Goal: Check status: Check status

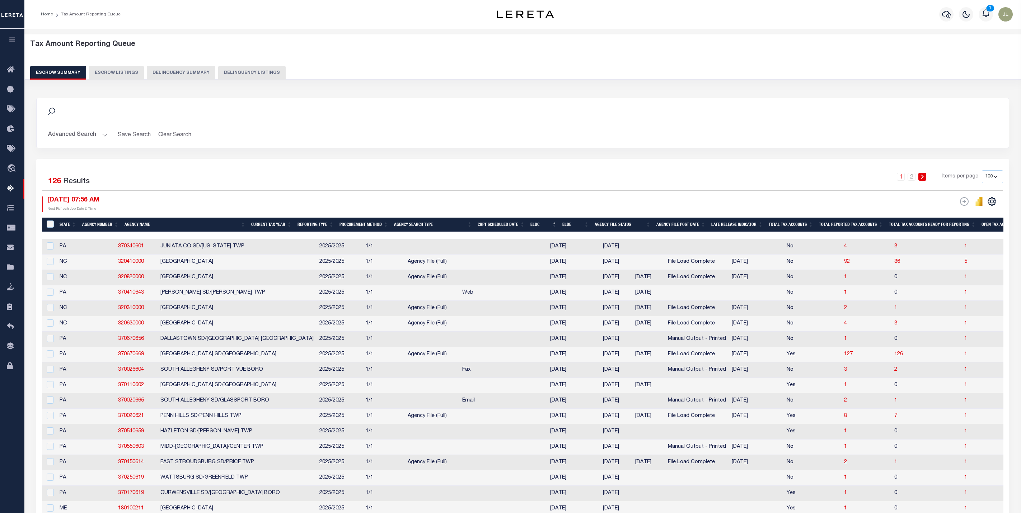
select select "100"
click at [12, 38] on icon "button" at bounding box center [12, 40] width 8 height 6
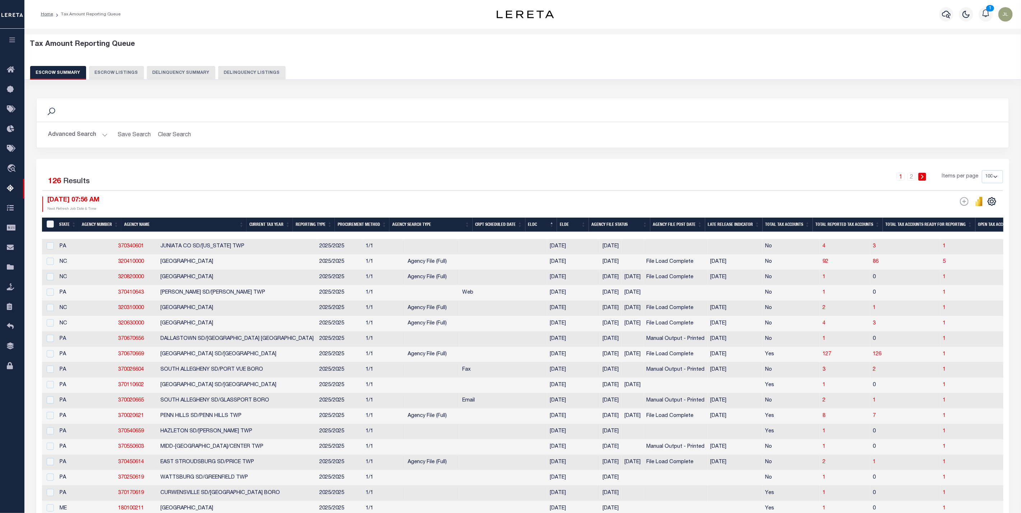
click at [10, 45] on button "button" at bounding box center [12, 41] width 24 height 24
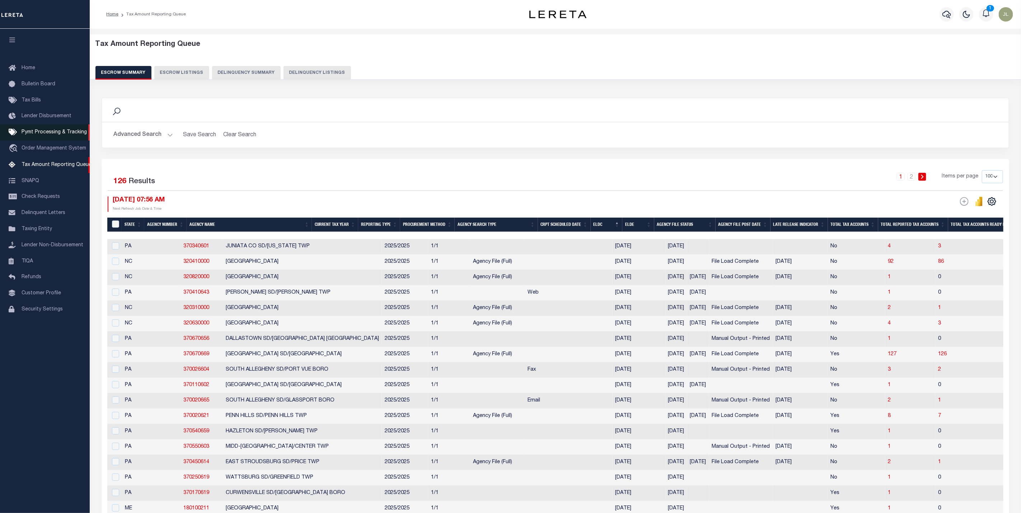
click at [50, 133] on span "Pymt Processing & Tracking" at bounding box center [54, 132] width 65 height 5
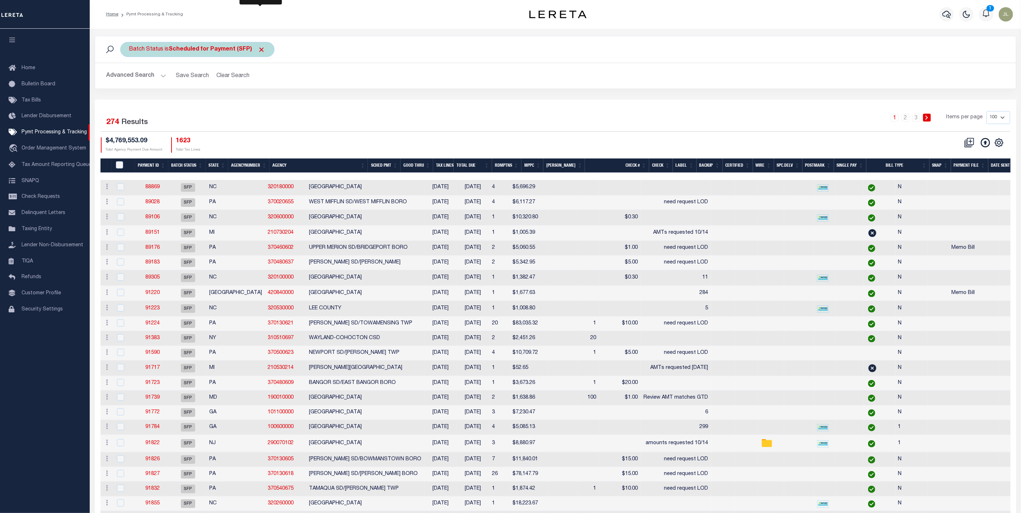
click at [261, 47] on span "Click to Remove" at bounding box center [262, 50] width 8 height 8
click at [156, 71] on button "Advanced Search" at bounding box center [137, 76] width 60 height 14
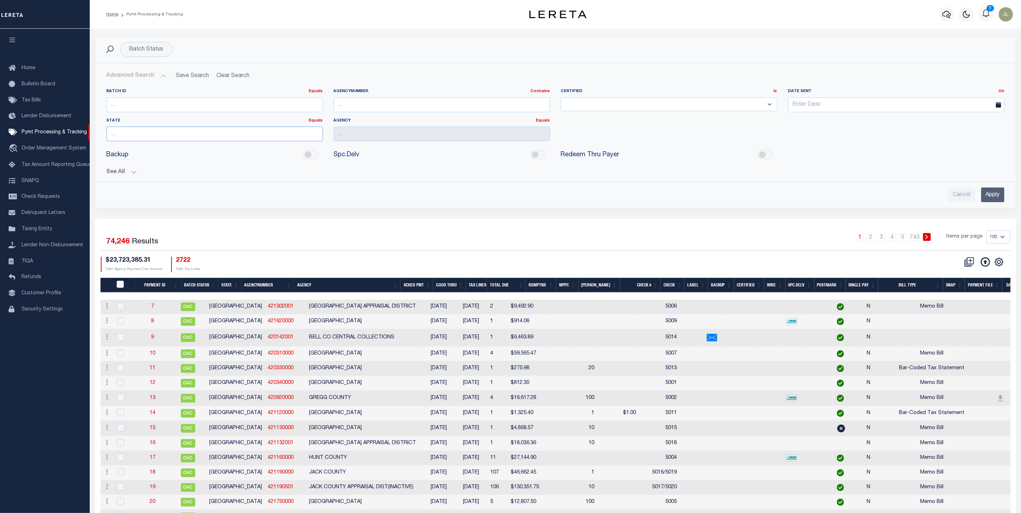
click at [147, 137] on input "text" at bounding box center [215, 134] width 216 height 15
click at [139, 148] on div "MA" at bounding box center [215, 148] width 216 height 11
type input "MA"
click at [366, 104] on input "text" at bounding box center [442, 105] width 216 height 15
click at [339, 132] on input "text" at bounding box center [442, 134] width 216 height 15
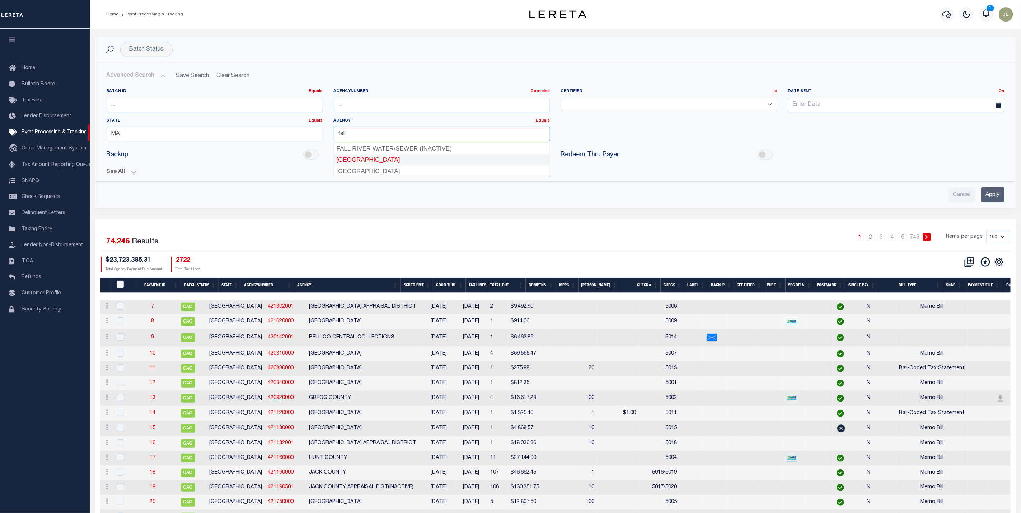
click at [373, 165] on div "[GEOGRAPHIC_DATA]" at bounding box center [442, 159] width 216 height 11
type input "[GEOGRAPHIC_DATA]"
click at [1000, 196] on input "Apply" at bounding box center [992, 195] width 23 height 15
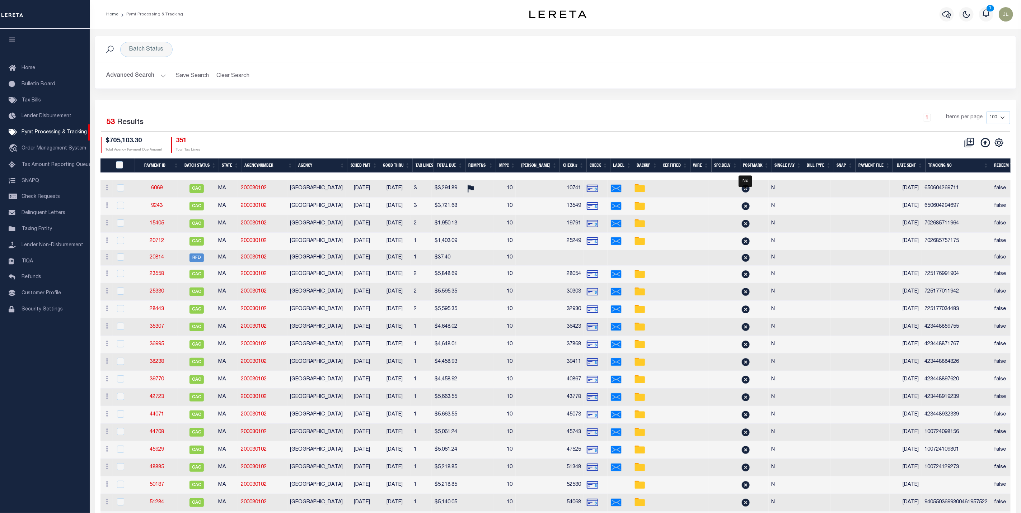
click at [1003, 117] on select "100 200 500 1000" at bounding box center [998, 117] width 24 height 13
click at [738, 127] on div "1 Items per page 100 200 500 1000" at bounding box center [670, 120] width 679 height 19
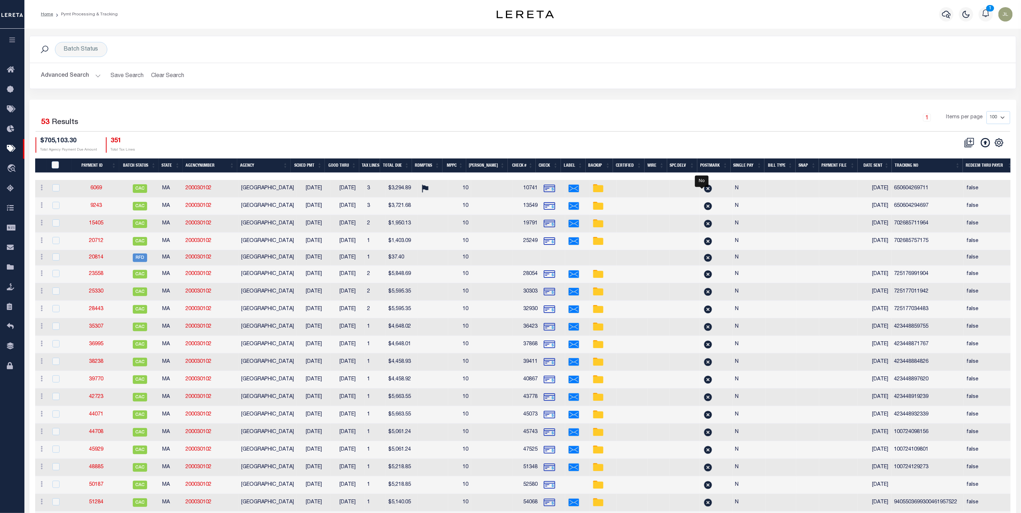
click at [88, 74] on button "Advanced Search" at bounding box center [71, 76] width 60 height 14
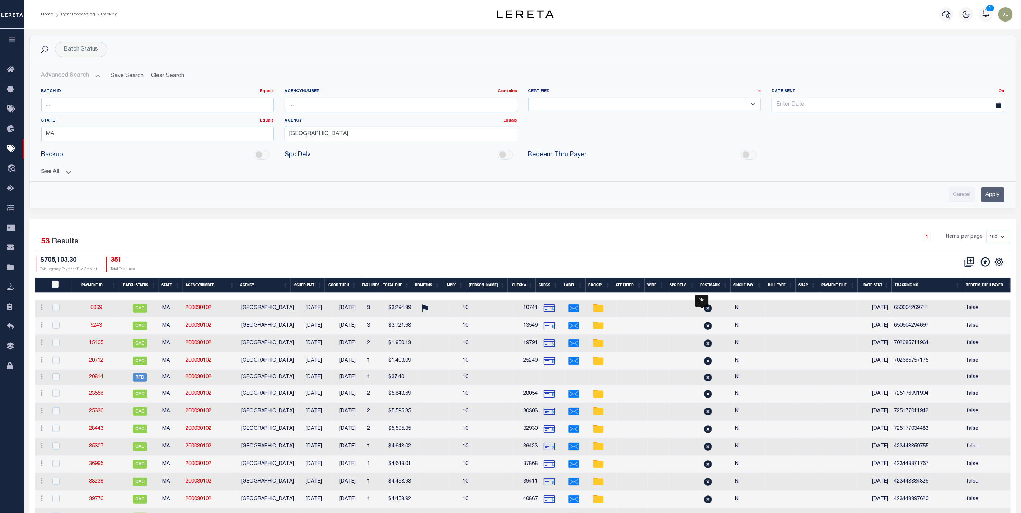
drag, startPoint x: 343, startPoint y: 136, endPoint x: 277, endPoint y: 138, distance: 66.4
click at [277, 138] on div "Batch ID Equals Equals Is Not Equal To Is Greater Than Is Less Than AgencyNumbe…" at bounding box center [523, 118] width 974 height 58
drag, startPoint x: 83, startPoint y: 135, endPoint x: 32, endPoint y: 134, distance: 51.7
click at [32, 134] on div "Batch ID Equals Equals Is Not Equal To Is Greater Than Is Less Than AgencyNumbe…" at bounding box center [522, 129] width 985 height 93
click at [62, 173] on div "AR" at bounding box center [157, 170] width 233 height 11
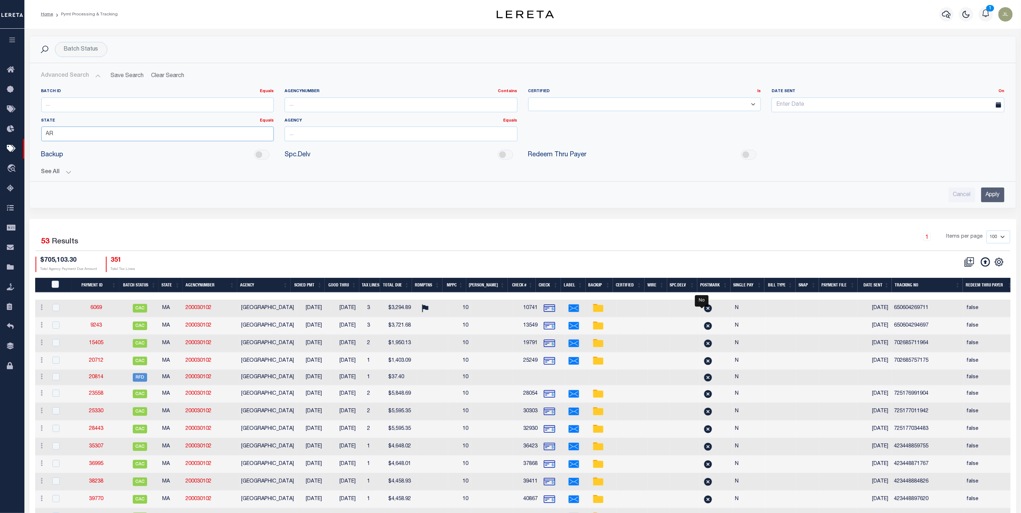
type input "AR"
click at [45, 172] on button "See All" at bounding box center [522, 172] width 963 height 7
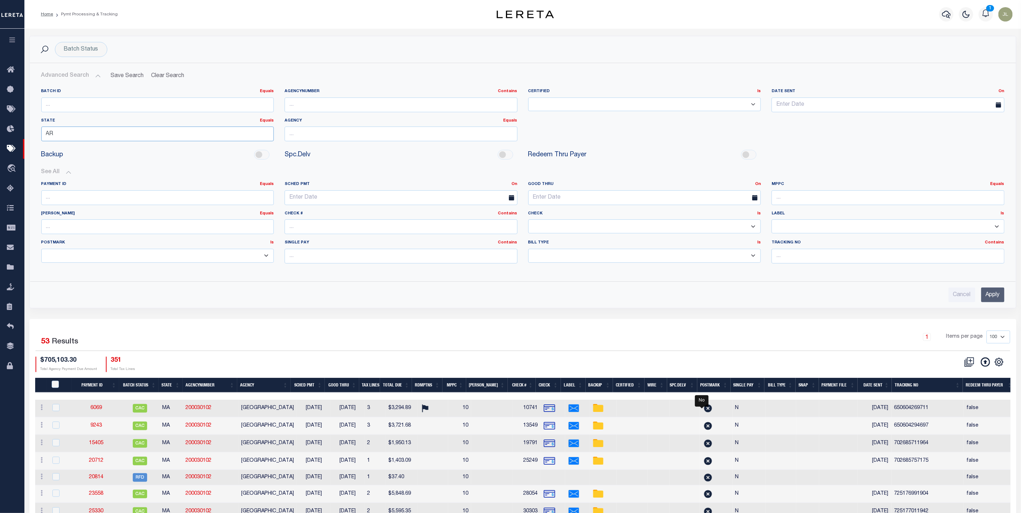
drag, startPoint x: 64, startPoint y: 133, endPoint x: 43, endPoint y: 127, distance: 21.4
click at [43, 127] on div "State Equals Equals AR" at bounding box center [157, 130] width 233 height 24
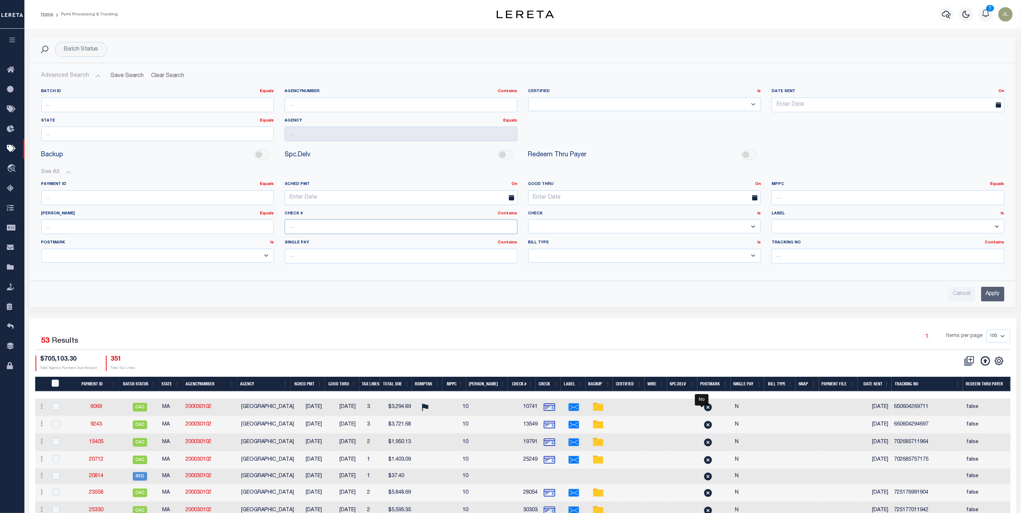
click at [333, 227] on input "text" at bounding box center [401, 227] width 233 height 15
type input "14916"
click at [1001, 297] on input "Apply" at bounding box center [992, 294] width 23 height 15
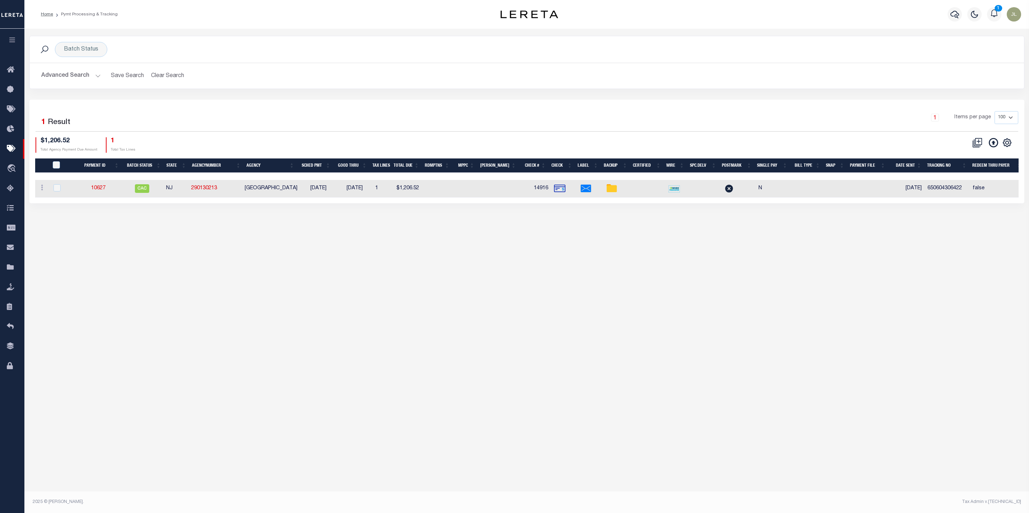
click at [65, 78] on button "Advanced Search" at bounding box center [71, 76] width 60 height 14
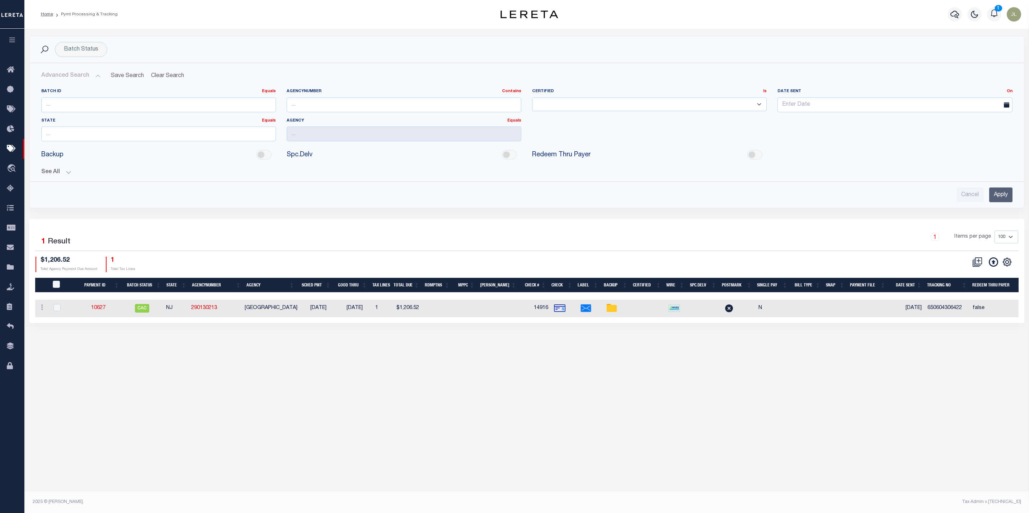
click at [52, 178] on div "Batch ID Equals Equals Is Not Equal To Is Greater Than Is Less Than AgencyNumbe…" at bounding box center [527, 142] width 983 height 119
click at [631, 481] on div "Batch Status Search Advanced Search Save Search Clear Search PayeeSearchTable_d…" at bounding box center [526, 260] width 1005 height 462
click at [56, 173] on button "See All" at bounding box center [526, 172] width 971 height 7
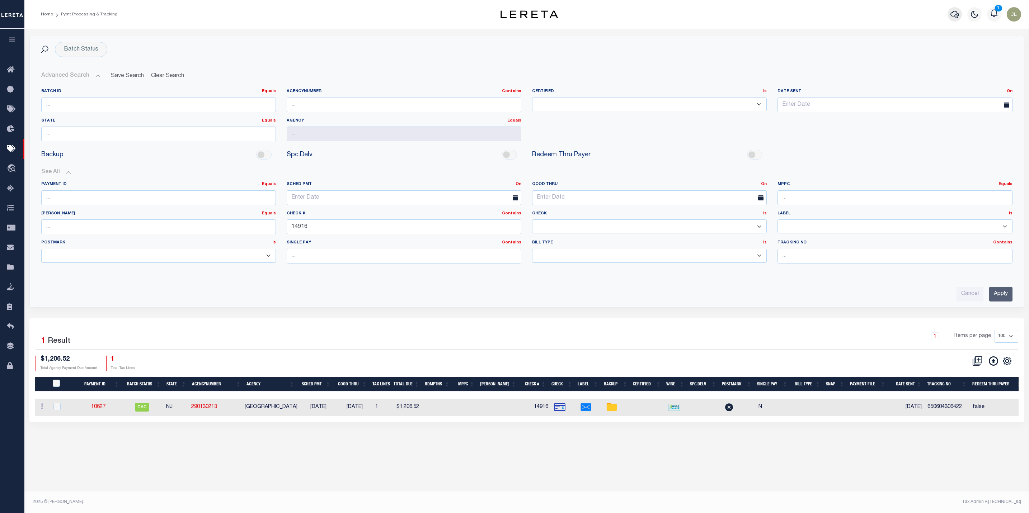
click at [958, 11] on icon "button" at bounding box center [955, 14] width 9 height 9
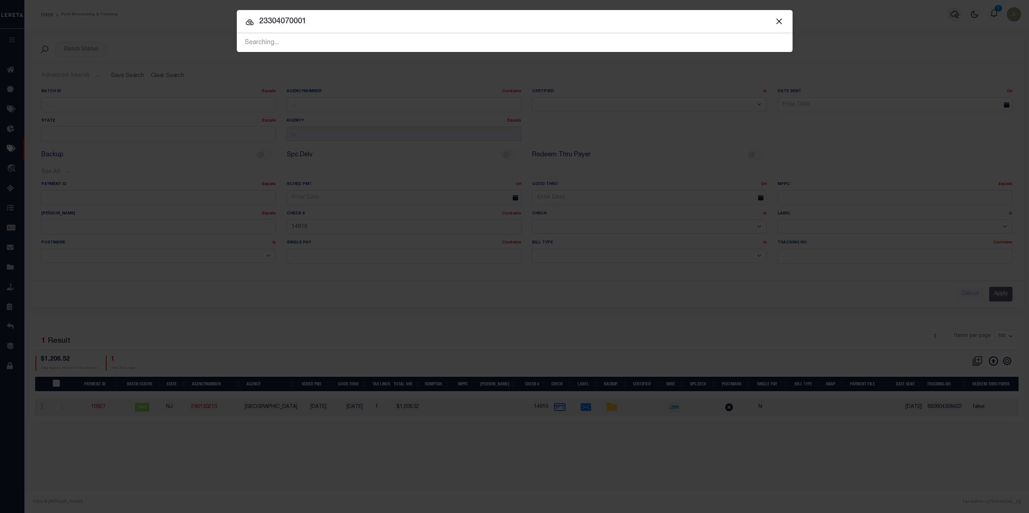
type input "23304070001"
